Goal: Book appointment/travel/reservation

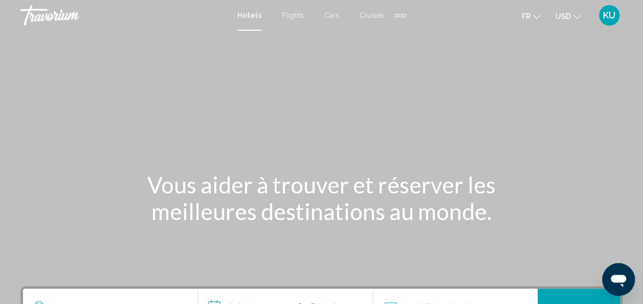
click at [575, 13] on mat-icon "Change currency" at bounding box center [577, 15] width 7 height 7
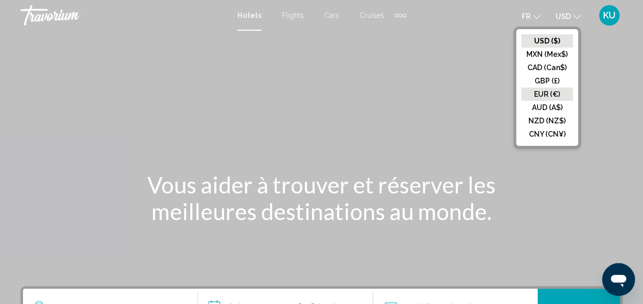
click at [550, 93] on button "EUR (€)" at bounding box center [547, 94] width 52 height 13
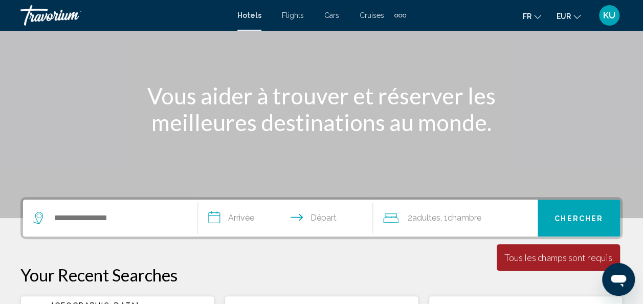
scroll to position [90, 0]
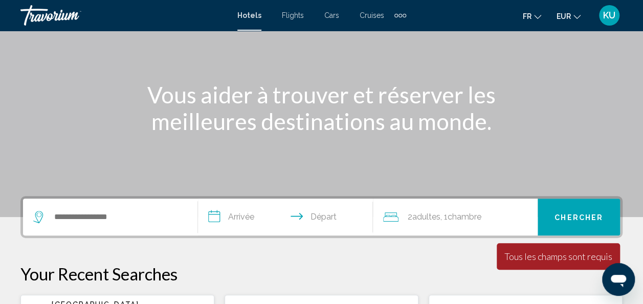
click at [298, 16] on span "Flights" at bounding box center [293, 15] width 22 height 8
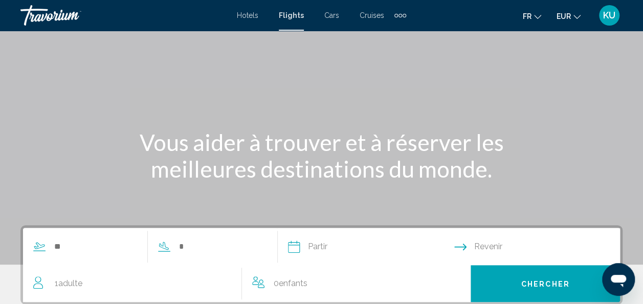
scroll to position [44, 0]
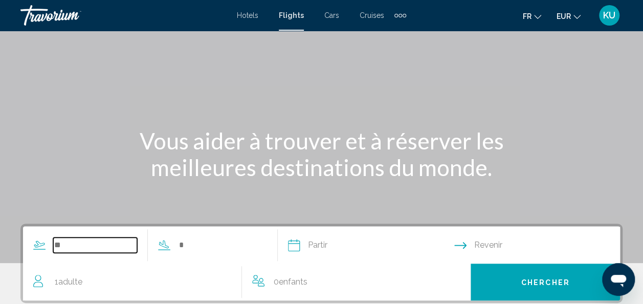
click at [61, 242] on input "Search widget" at bounding box center [95, 244] width 84 height 15
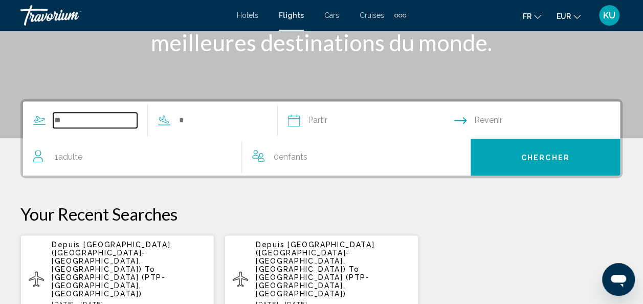
scroll to position [234, 0]
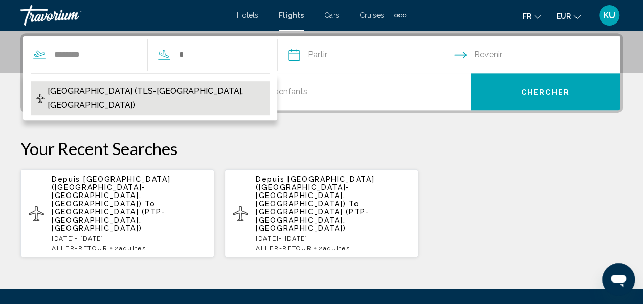
click at [130, 93] on span "[GEOGRAPHIC_DATA] (TLS-[GEOGRAPHIC_DATA], [GEOGRAPHIC_DATA])" at bounding box center [156, 98] width 217 height 29
type input "**********"
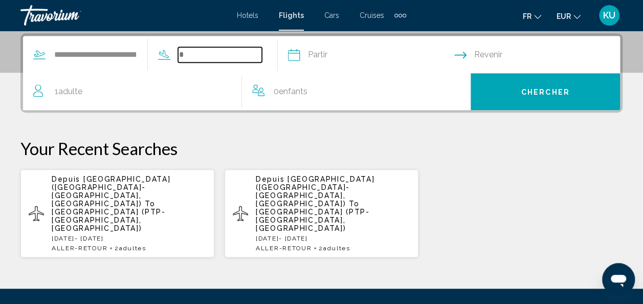
click at [201, 53] on input "Search widget" at bounding box center [220, 54] width 84 height 15
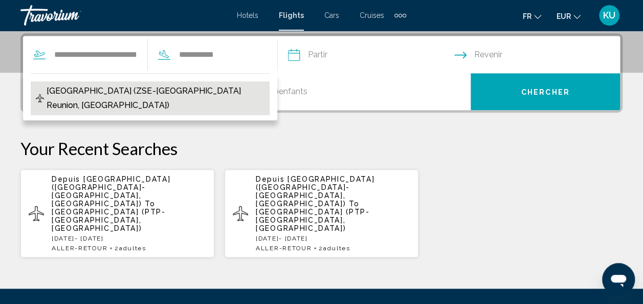
click at [209, 93] on span "Pierrefonds Airport (ZSE-St Pierre Dela Reunion, Reunion)" at bounding box center [156, 98] width 218 height 29
type input "**********"
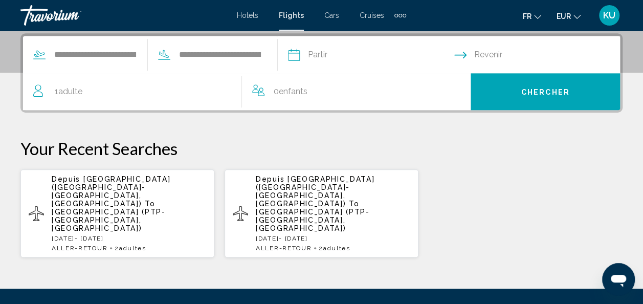
click at [340, 47] on input "Depart date" at bounding box center [371, 56] width 170 height 40
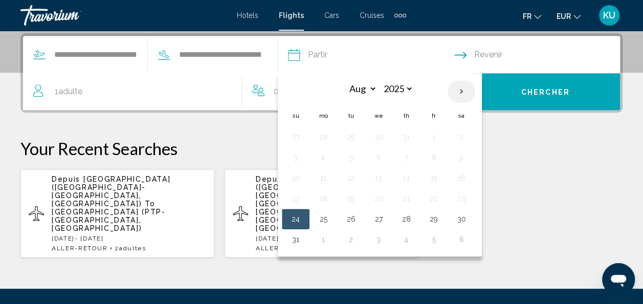
click at [475, 92] on th "Next month" at bounding box center [462, 91] width 28 height 23
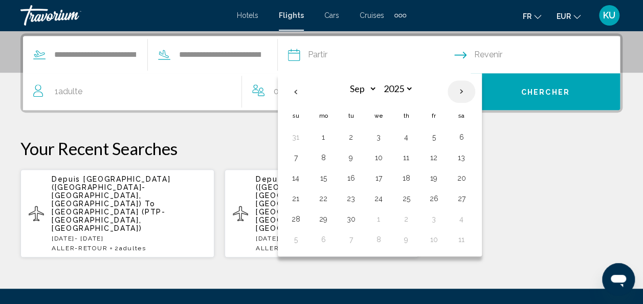
click at [475, 92] on th "Next month" at bounding box center [462, 91] width 28 height 23
select select "**"
click at [332, 178] on button "15" at bounding box center [323, 178] width 16 height 14
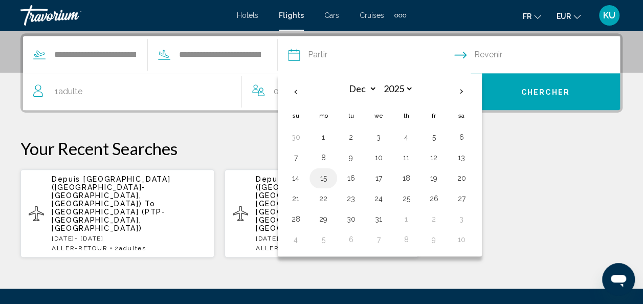
type input "**********"
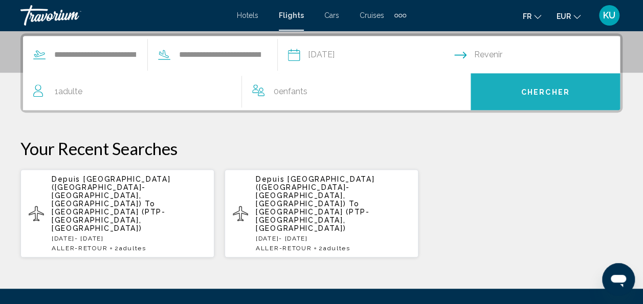
click at [558, 88] on span "Chercher" at bounding box center [545, 92] width 49 height 8
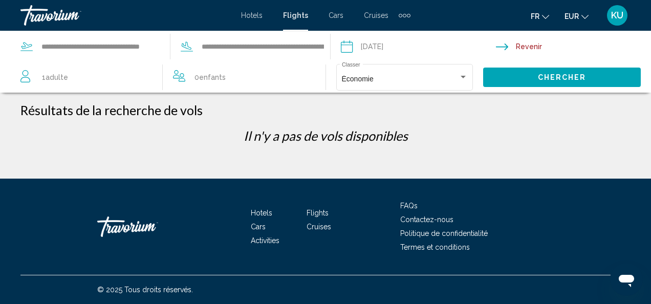
click at [256, 11] on span "Hotels" at bounding box center [251, 15] width 21 height 8
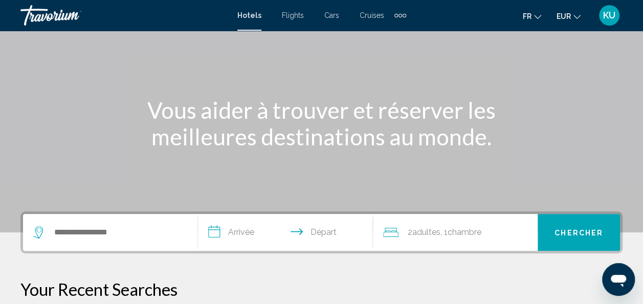
scroll to position [76, 0]
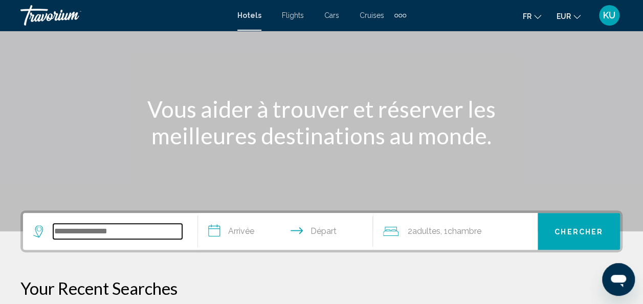
click at [86, 234] on input "Search widget" at bounding box center [117, 231] width 129 height 15
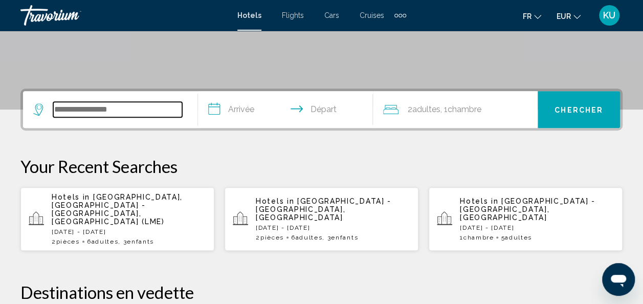
scroll to position [253, 0]
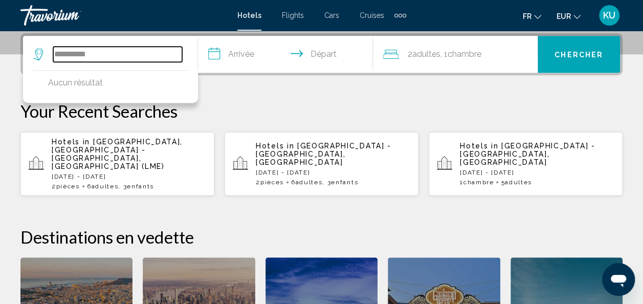
type input "**********"
click at [235, 55] on input "**********" at bounding box center [287, 56] width 179 height 40
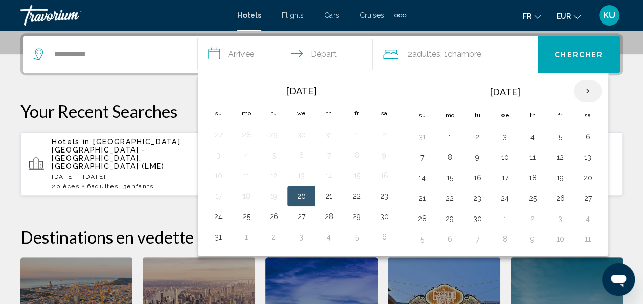
click at [582, 91] on th "Next month" at bounding box center [588, 91] width 28 height 23
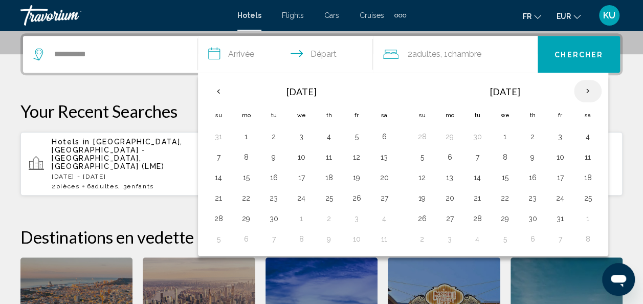
click at [582, 91] on th "Next month" at bounding box center [588, 91] width 28 height 23
click at [444, 173] on button "15" at bounding box center [450, 177] width 16 height 14
click at [97, 196] on div "**********" at bounding box center [321, 220] width 643 height 375
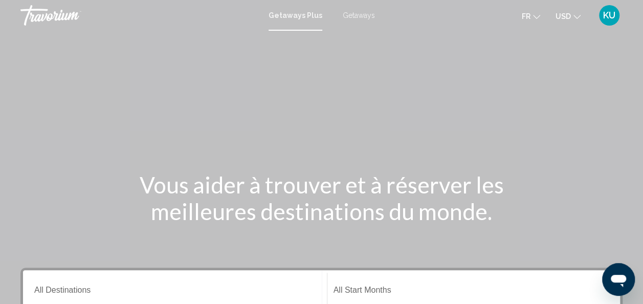
click at [360, 15] on span "Getaways" at bounding box center [359, 15] width 32 height 8
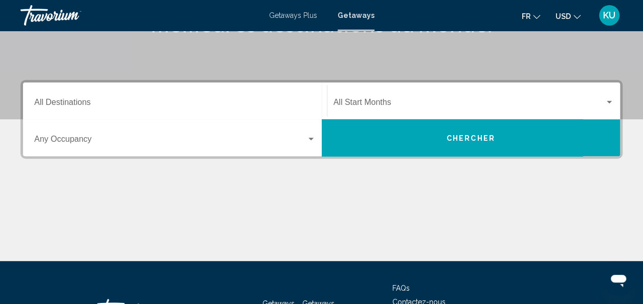
scroll to position [189, 0]
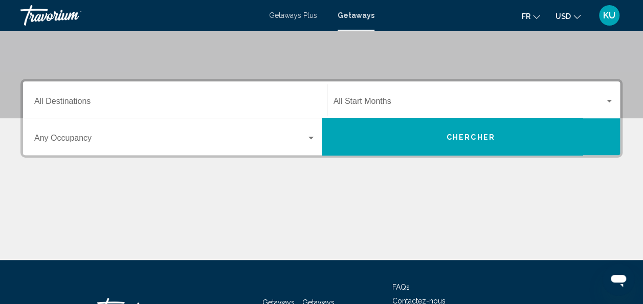
click at [577, 15] on icon "Change currency" at bounding box center [577, 16] width 7 height 7
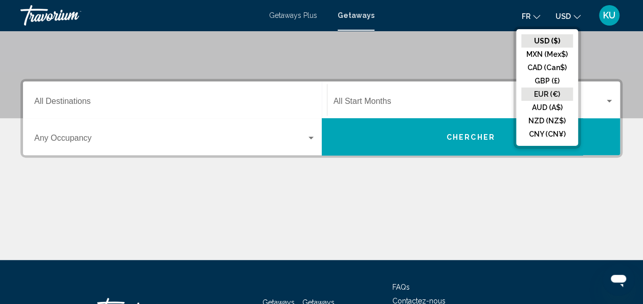
click at [549, 88] on button "EUR (€)" at bounding box center [547, 94] width 52 height 13
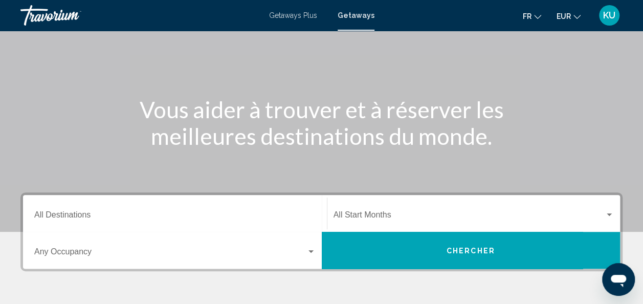
scroll to position [75, 0]
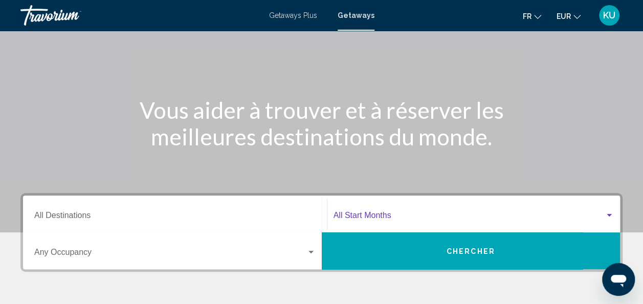
click at [346, 214] on span "Search widget" at bounding box center [470, 217] width 272 height 9
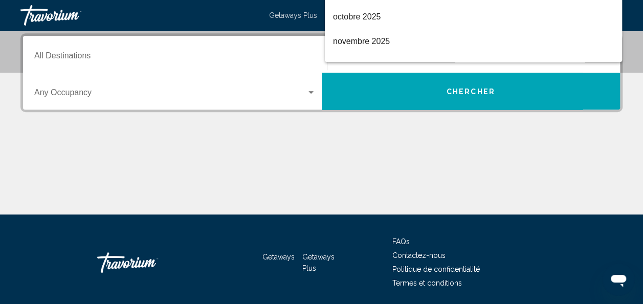
scroll to position [20, 0]
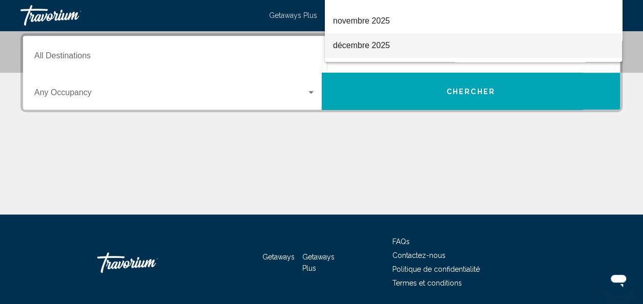
click at [404, 46] on span "décembre 2025" at bounding box center [473, 45] width 281 height 25
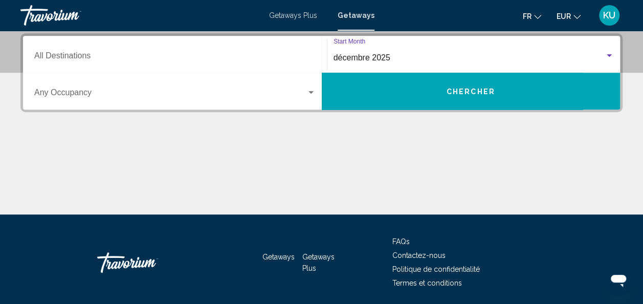
click at [61, 58] on input "Destination All Destinations" at bounding box center [174, 57] width 281 height 9
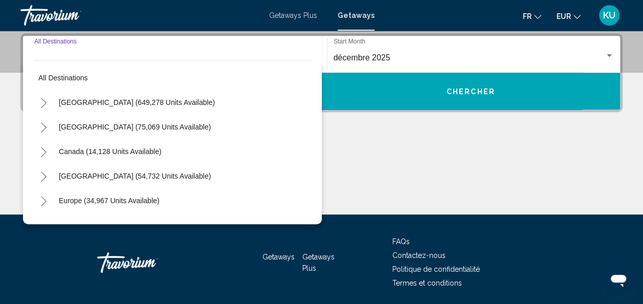
click at [61, 58] on input "Destination All Destinations" at bounding box center [174, 57] width 281 height 9
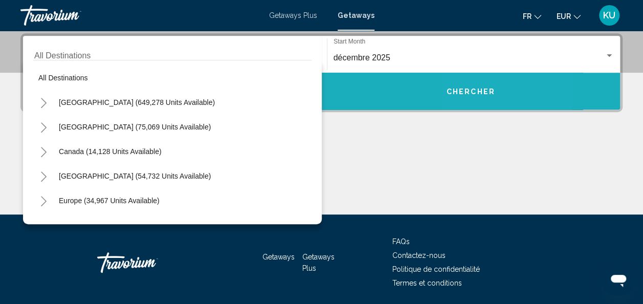
click at [467, 90] on span "Chercher" at bounding box center [471, 92] width 49 height 8
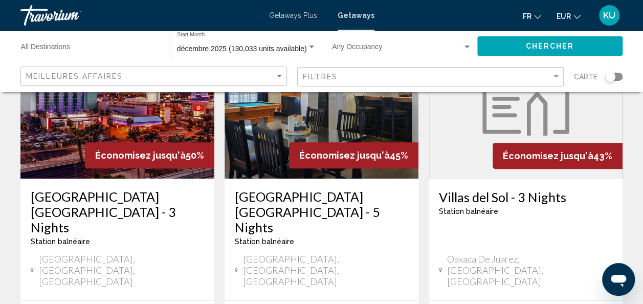
scroll to position [107, 0]
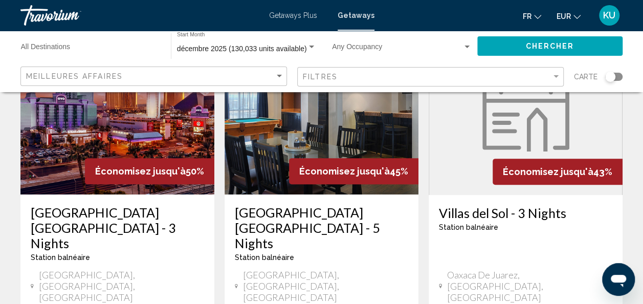
click at [277, 81] on div "Meilleures affaires" at bounding box center [155, 76] width 258 height 19
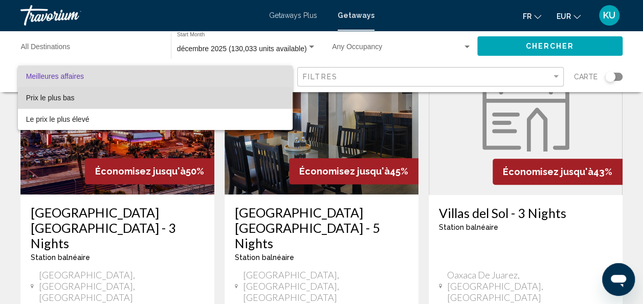
click at [75, 104] on span "Prix ​​le plus bas" at bounding box center [155, 97] width 258 height 21
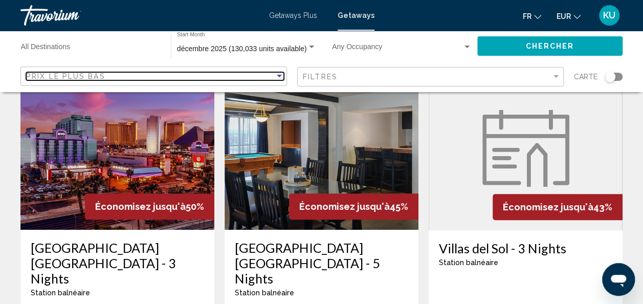
scroll to position [34, 0]
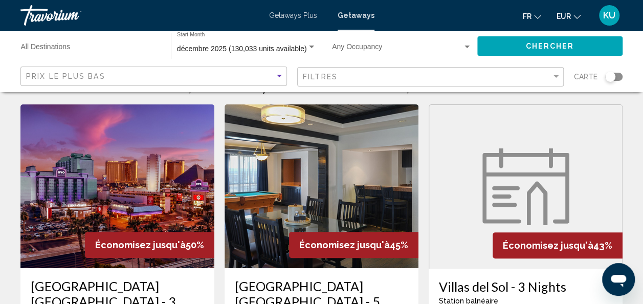
click at [75, 50] on input "Destination All Destinations" at bounding box center [91, 49] width 140 height 8
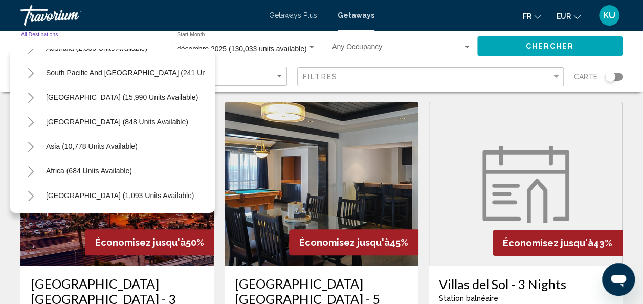
scroll to position [154, 0]
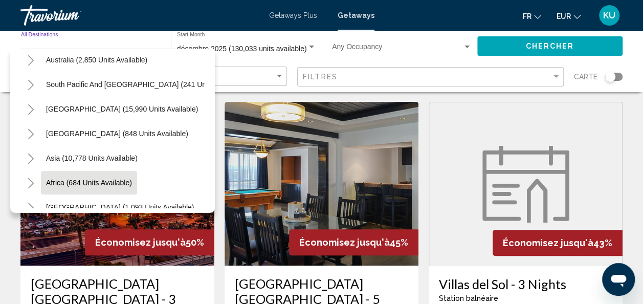
click at [99, 183] on span "Africa (684 units available)" at bounding box center [89, 183] width 86 height 8
type input "**********"
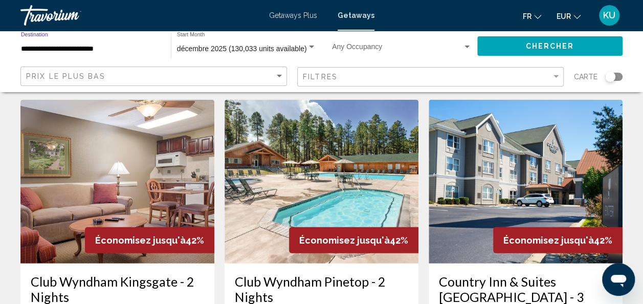
scroll to position [1227, 0]
